Goal: Task Accomplishment & Management: Manage account settings

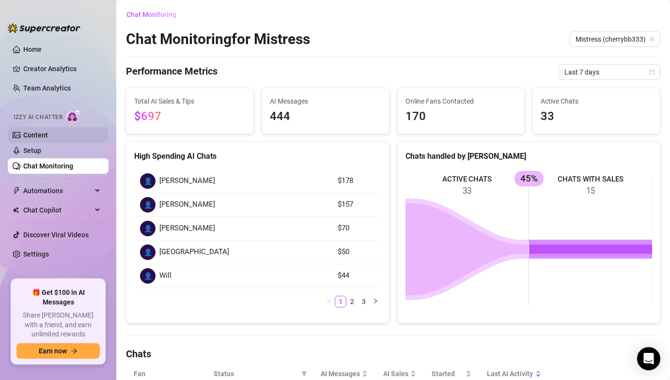
click at [42, 131] on link "Content" at bounding box center [35, 135] width 25 height 8
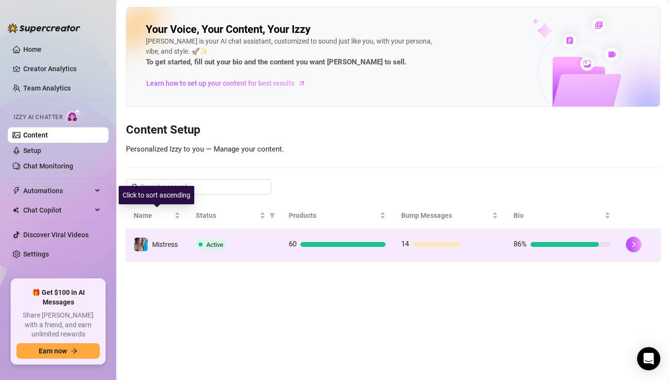
click at [158, 235] on td "Mistress" at bounding box center [157, 244] width 62 height 31
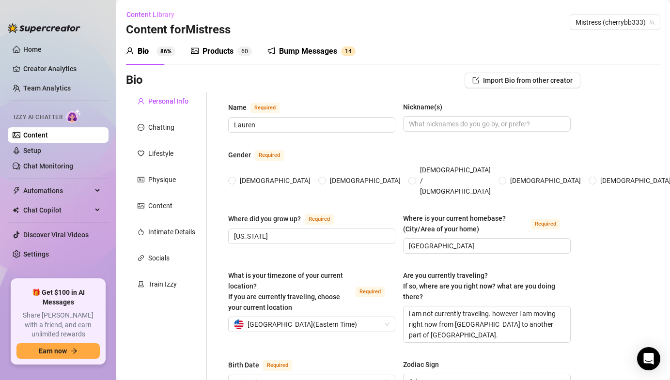
radio input "true"
type input "[DATE]"
click at [212, 59] on div "Products 6 0" at bounding box center [221, 51] width 61 height 27
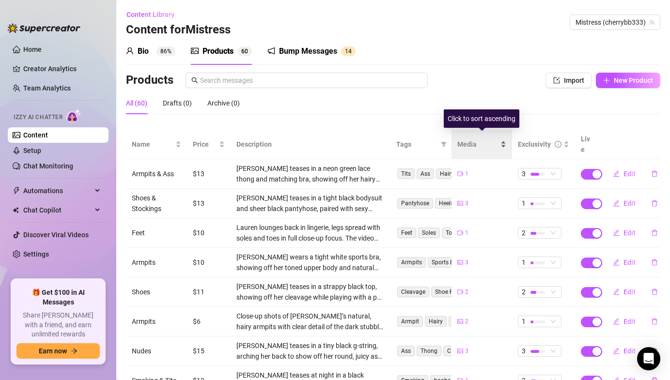
click at [504, 141] on div "Media" at bounding box center [481, 144] width 49 height 11
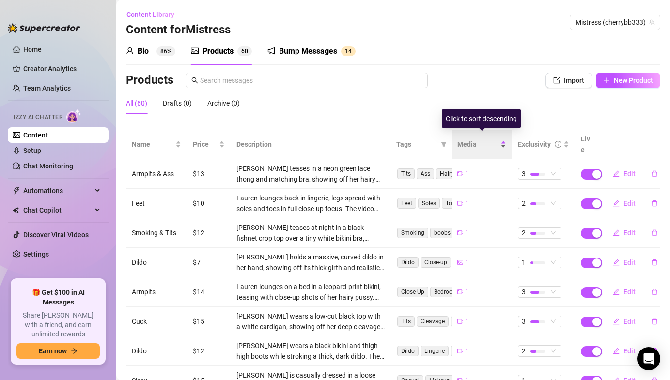
click at [504, 141] on div "Media" at bounding box center [481, 144] width 49 height 11
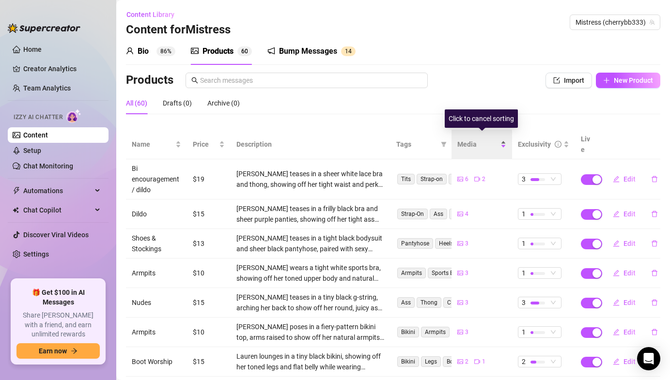
click at [504, 141] on div "Media" at bounding box center [481, 144] width 49 height 11
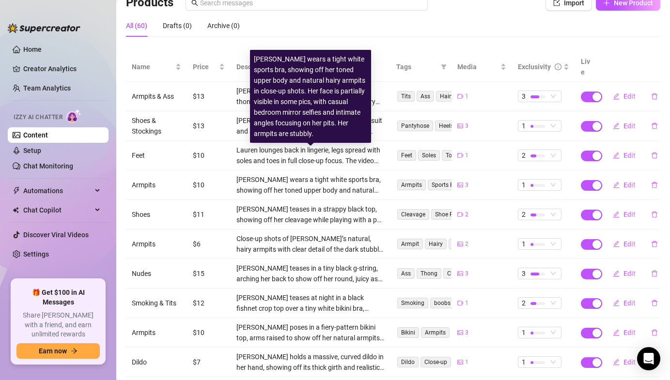
scroll to position [104, 0]
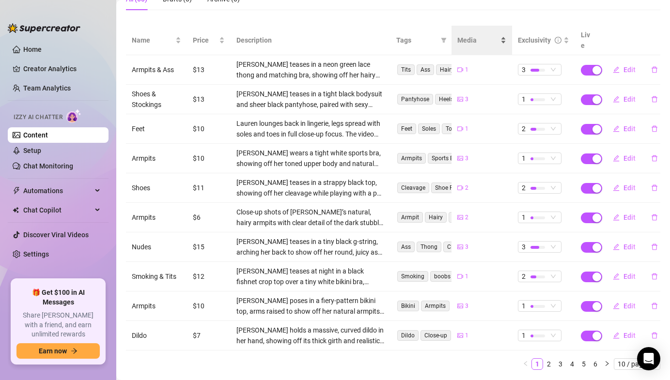
click at [501, 38] on div "Media" at bounding box center [481, 40] width 49 height 11
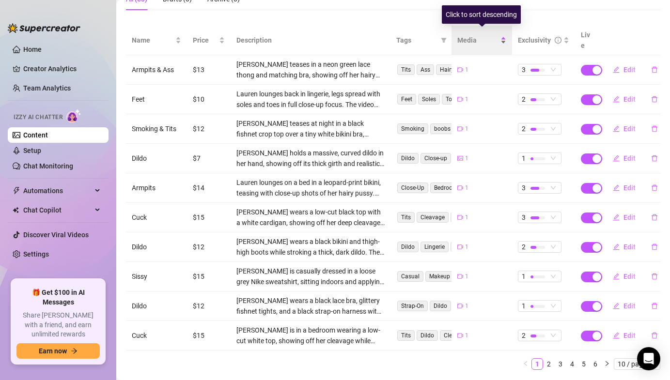
click at [501, 38] on div "Media" at bounding box center [481, 40] width 49 height 11
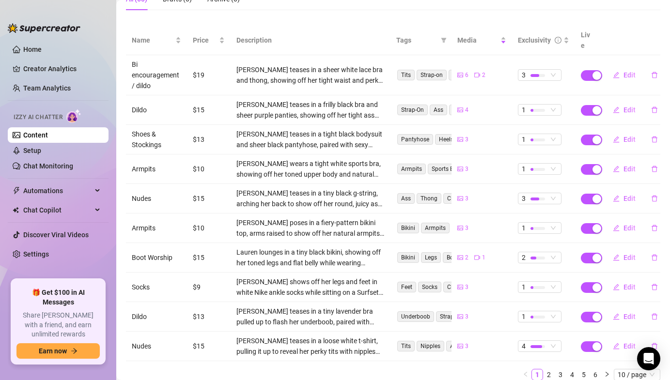
scroll to position [0, 0]
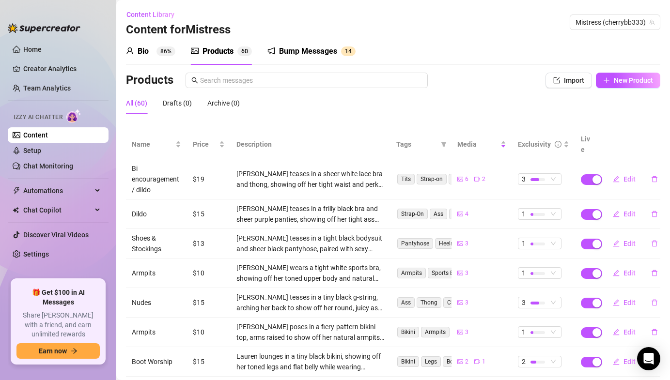
click at [208, 56] on div "Products" at bounding box center [218, 52] width 31 height 12
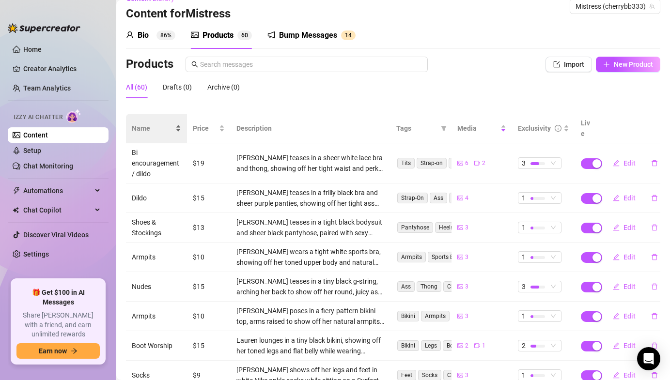
scroll to position [80, 0]
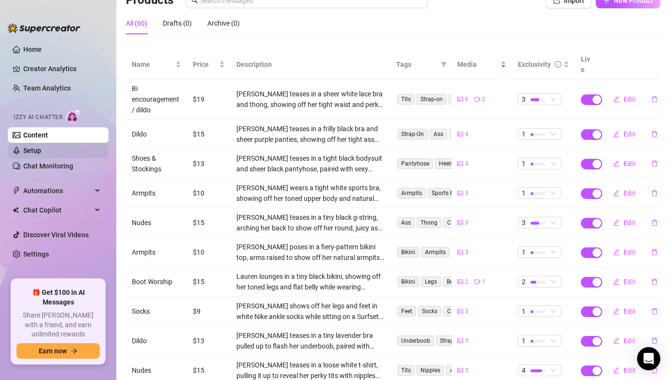
click at [23, 152] on link "Setup" at bounding box center [32, 151] width 18 height 8
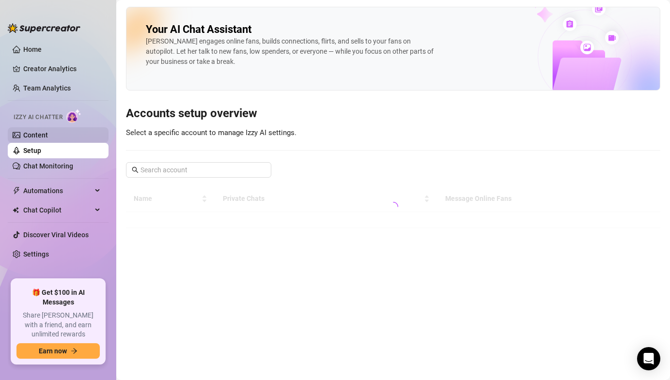
click at [33, 132] on link "Content" at bounding box center [35, 135] width 25 height 8
